Goal: Information Seeking & Learning: Learn about a topic

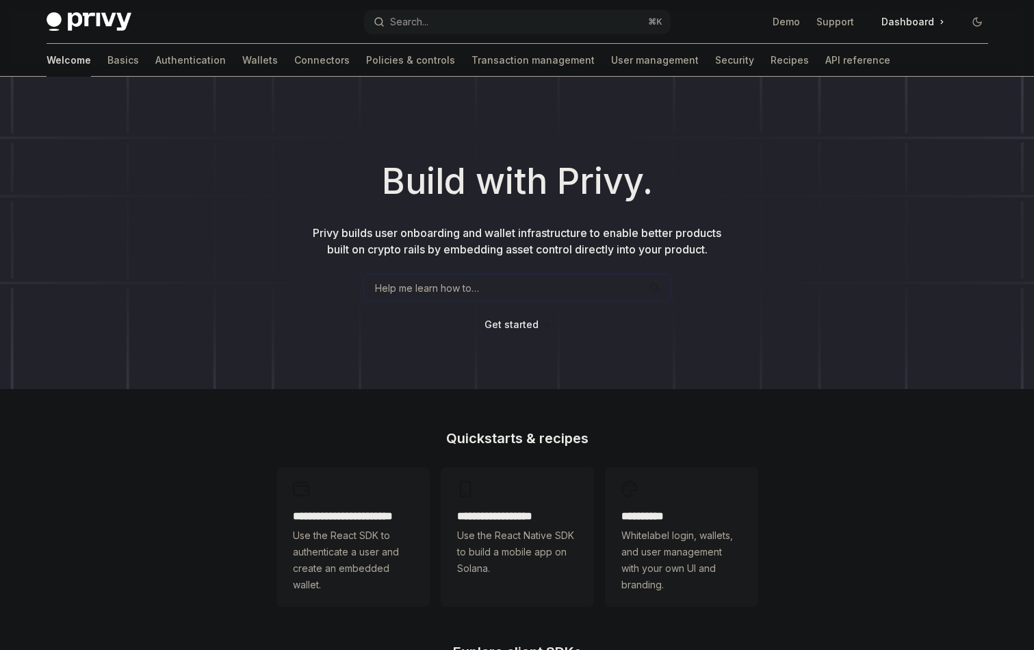
type textarea "*"
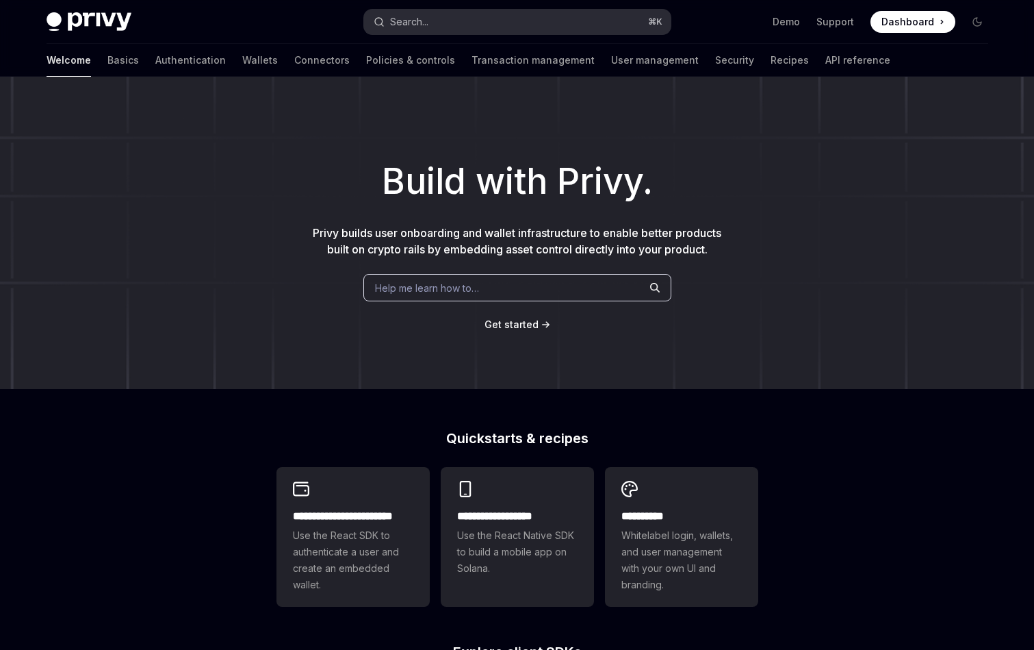
click at [442, 16] on button "Search... ⌘ K" at bounding box center [517, 22] width 307 height 25
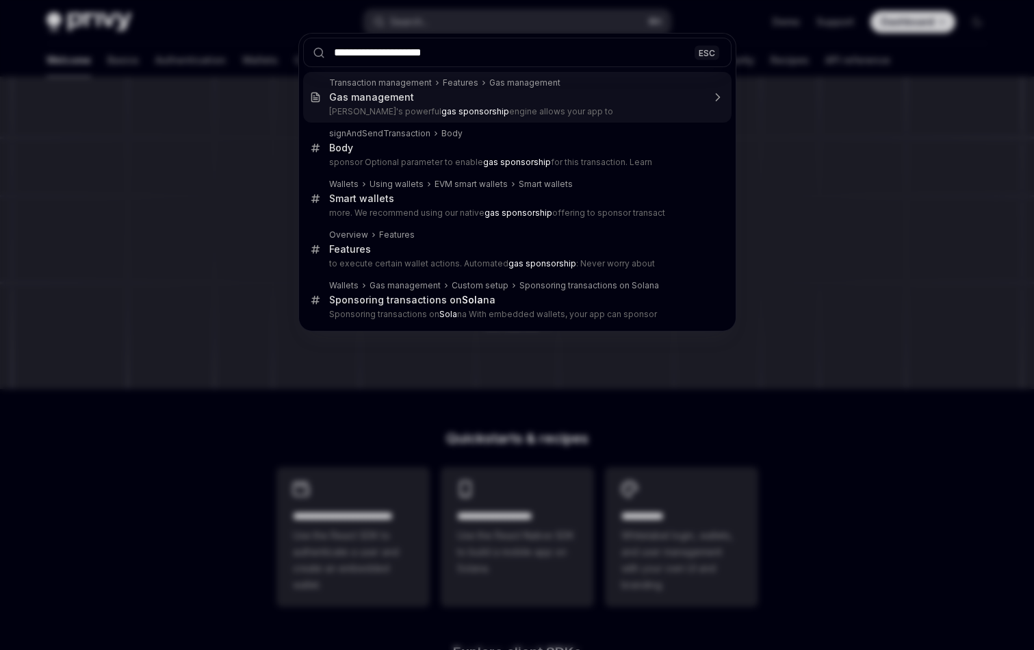
type input "**********"
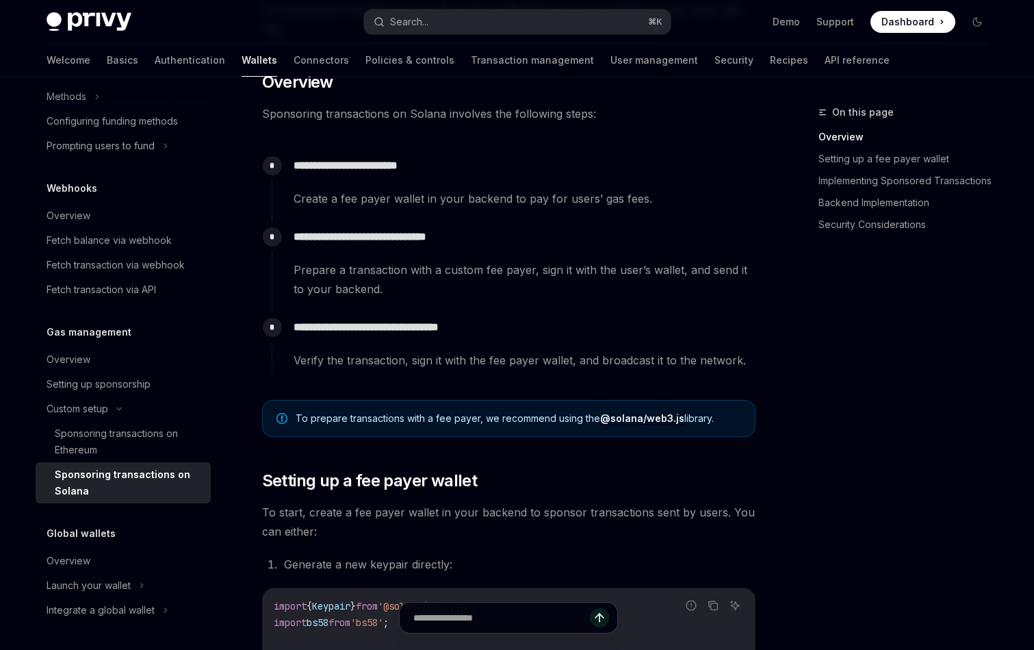
scroll to position [214, 0]
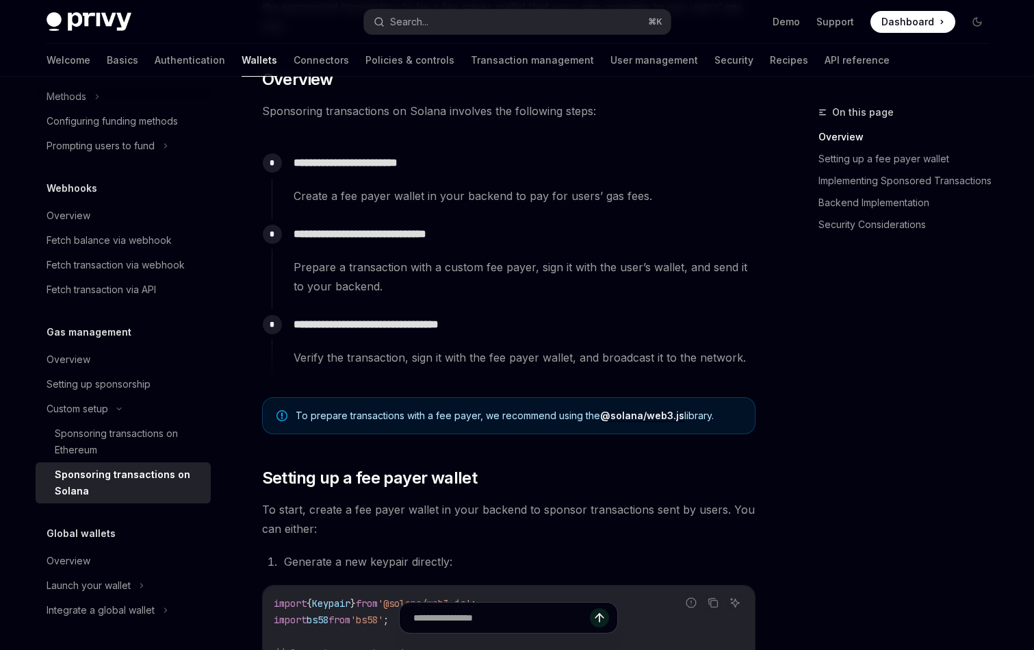
type textarea "*"
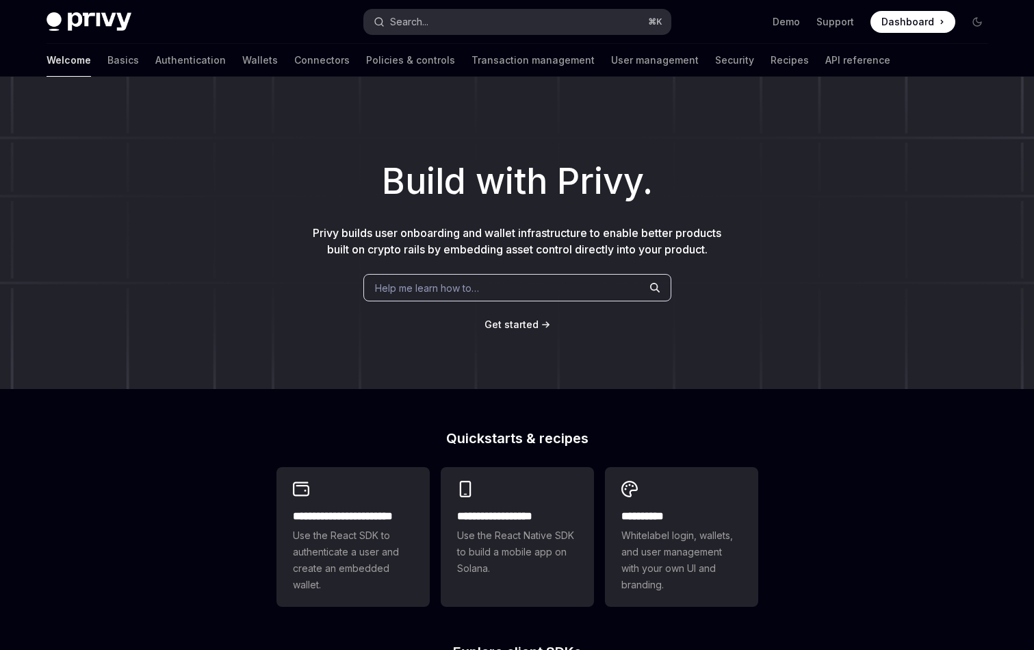
click at [452, 29] on button "Search... ⌘ K" at bounding box center [517, 22] width 307 height 25
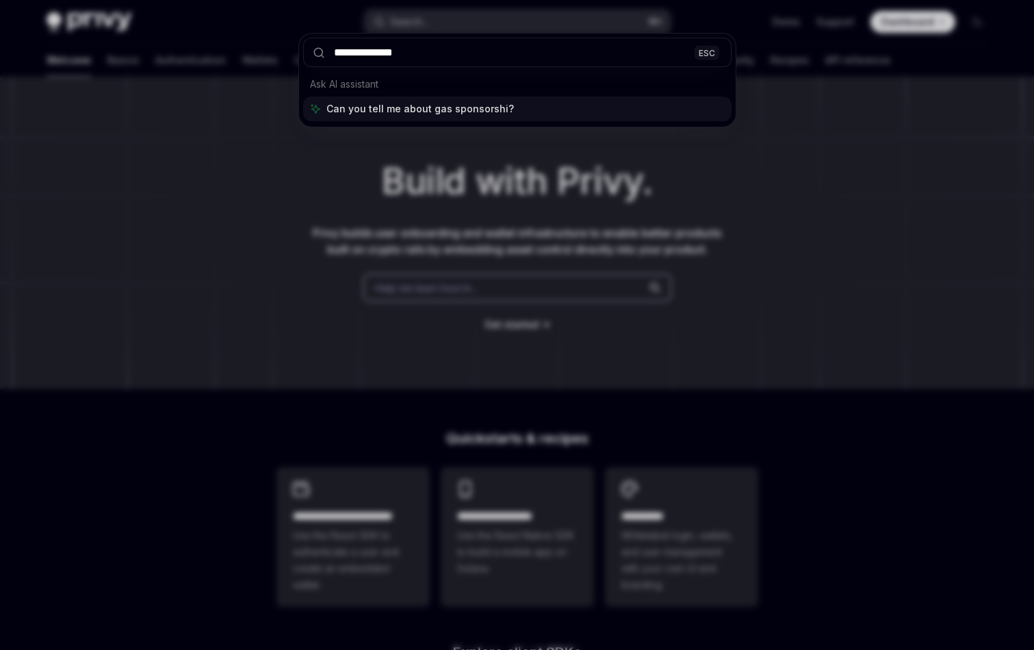
type input "**********"
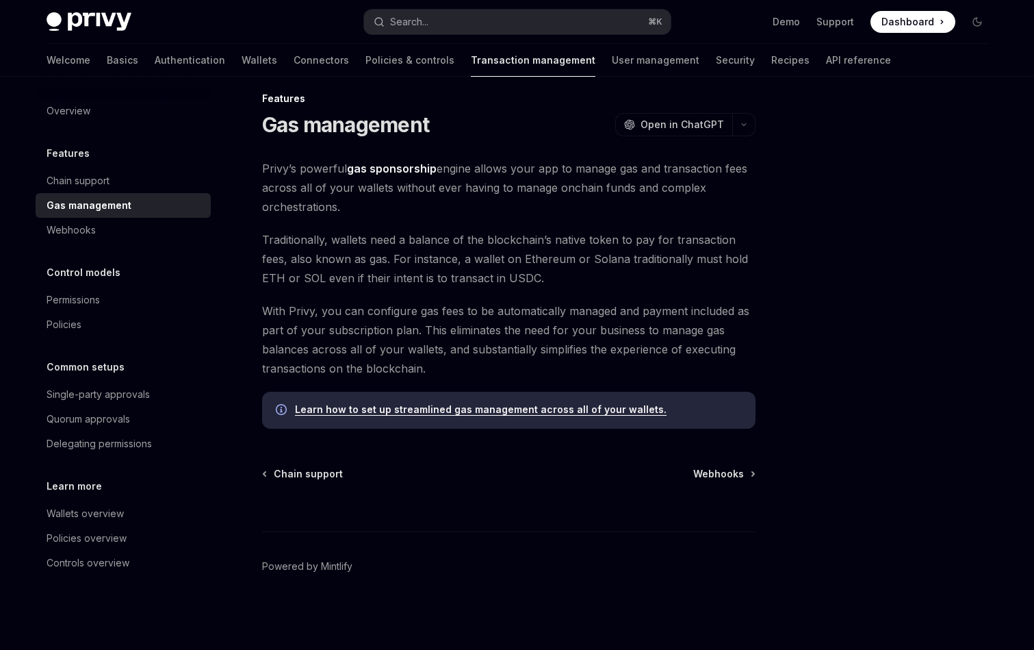
click at [563, 407] on link "Learn how to set up streamlined gas management across all of your wallets." at bounding box center [481, 409] width 372 height 12
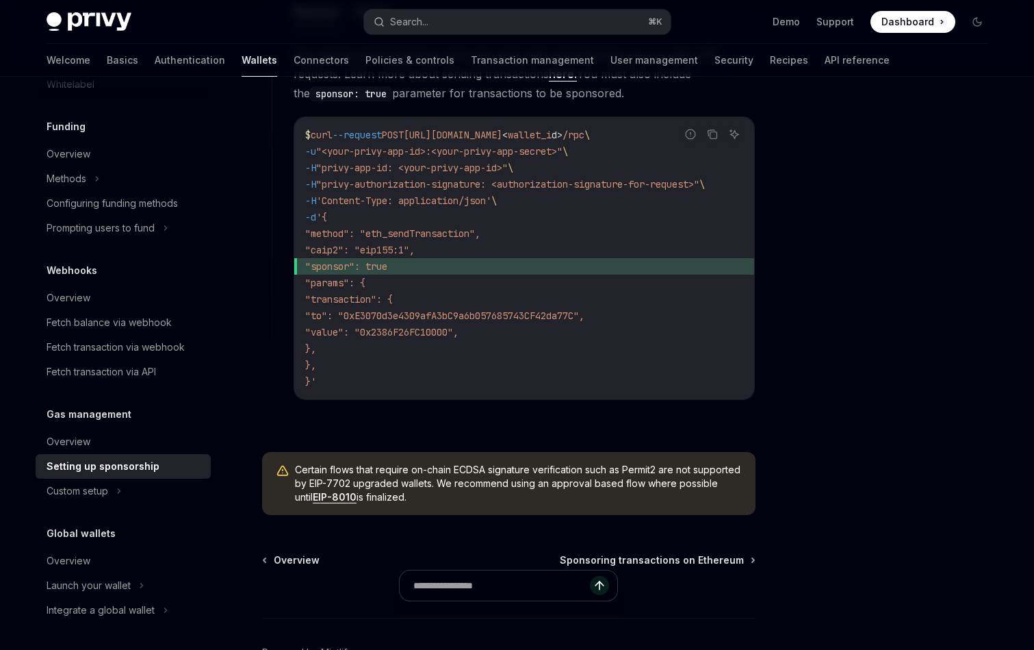
scroll to position [1045, 0]
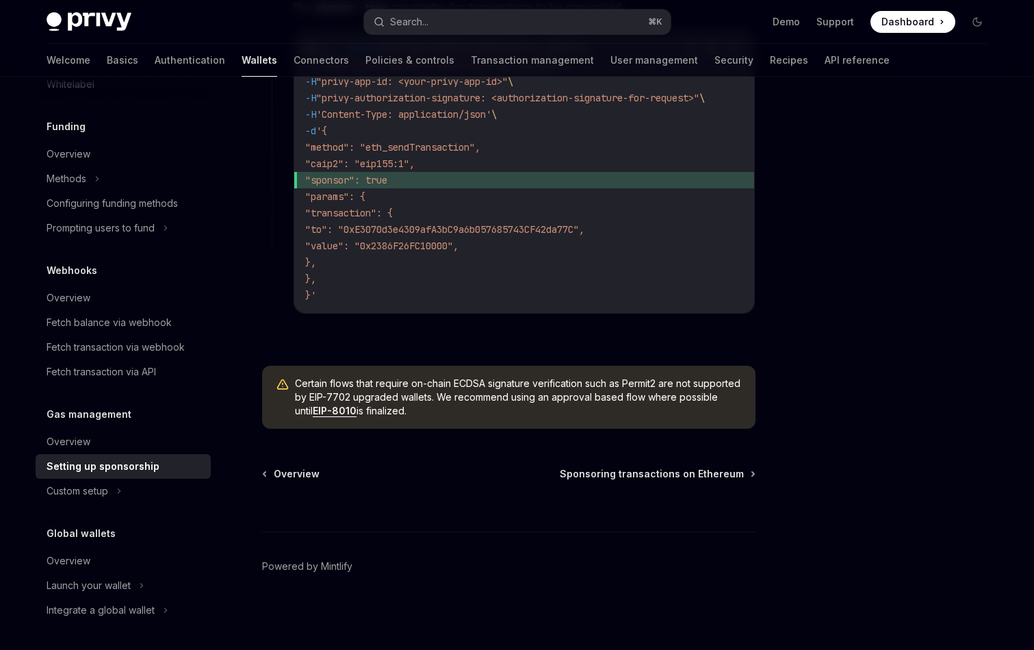
click at [646, 487] on div at bounding box center [508, 505] width 493 height 51
click at [666, 472] on span "Sponsoring transactions on Ethereum" at bounding box center [652, 474] width 184 height 14
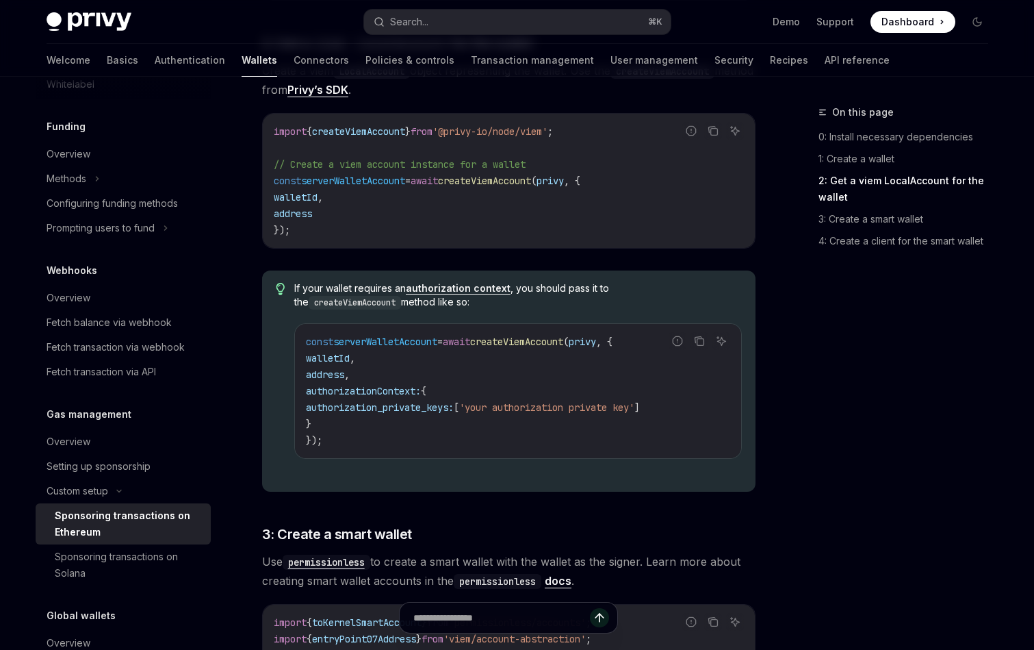
scroll to position [2018, 0]
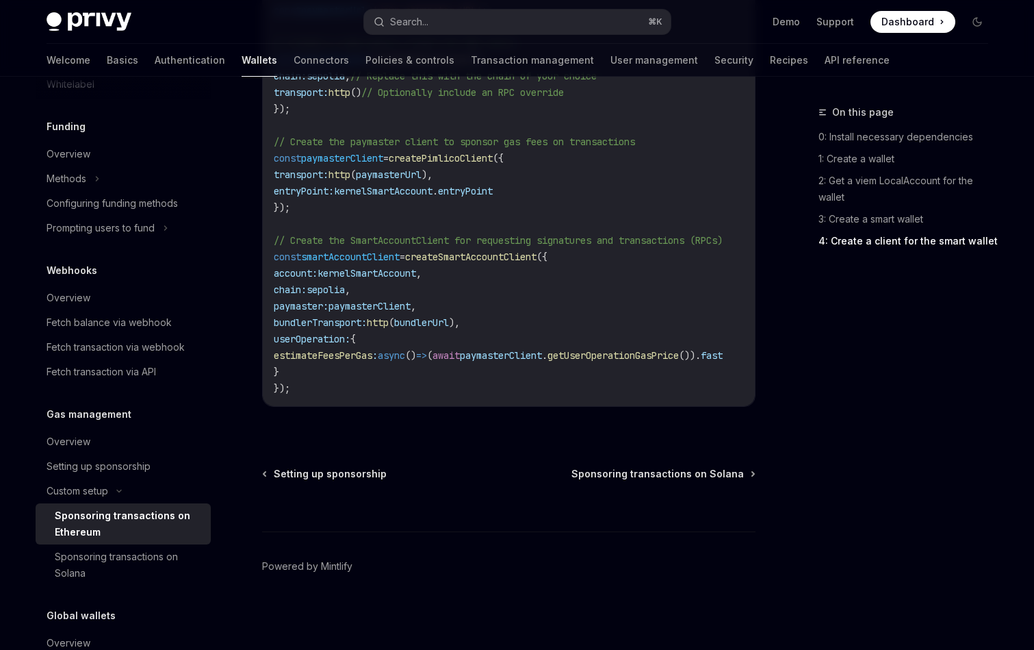
click at [666, 472] on span "Sponsoring transactions on Solana" at bounding box center [657, 474] width 172 height 14
type textarea "*"
